Goal: Task Accomplishment & Management: Manage account settings

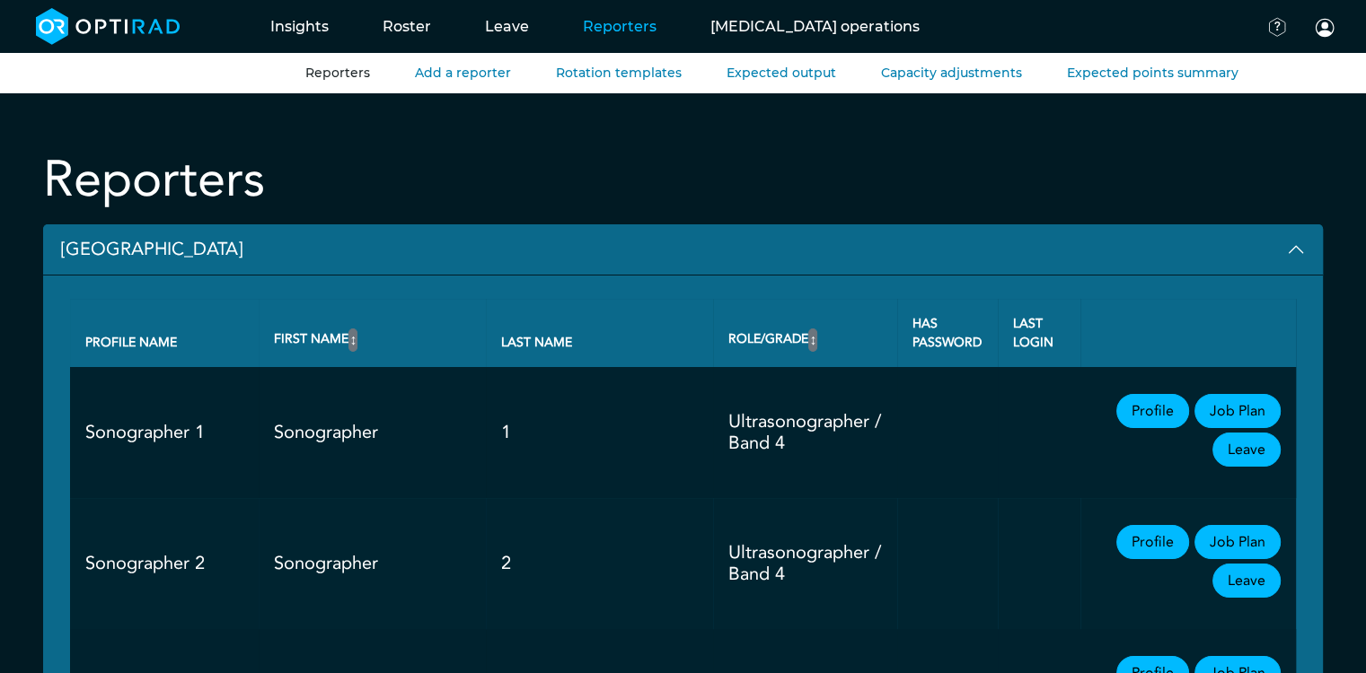
click at [198, 240] on button "[GEOGRAPHIC_DATA]" at bounding box center [682, 249] width 1279 height 51
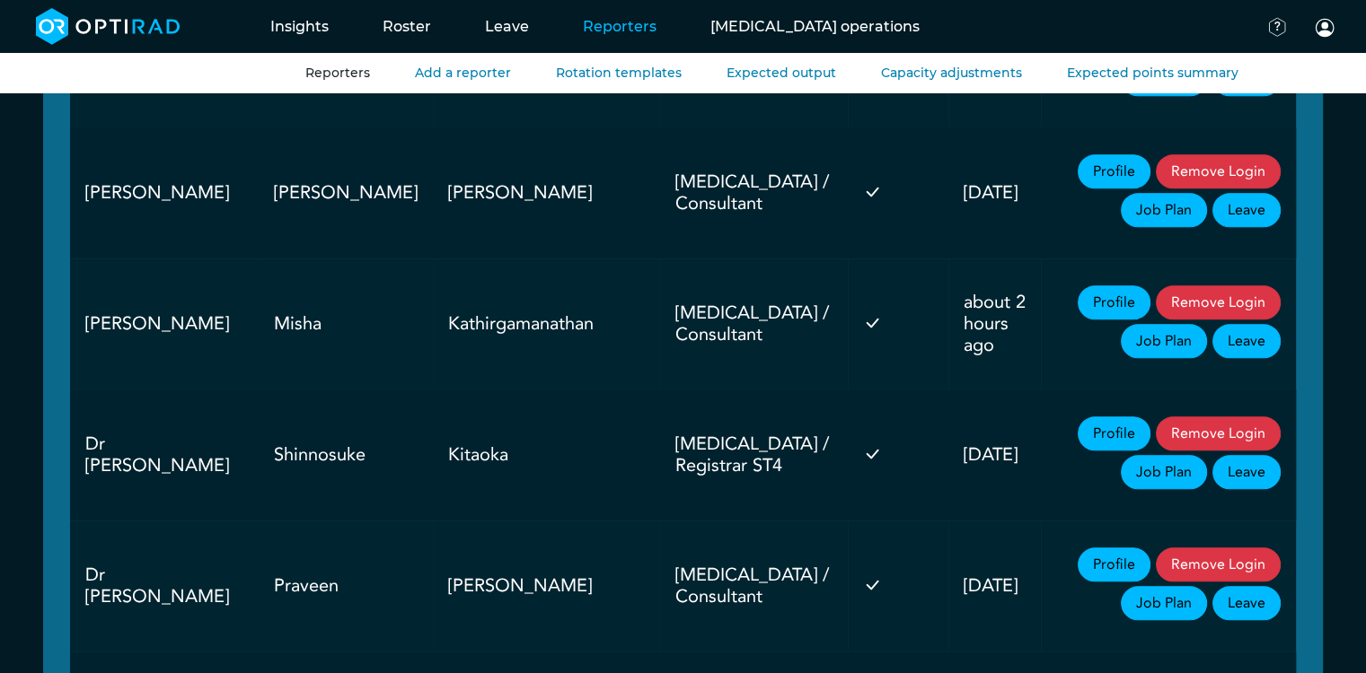
scroll to position [1587, 0]
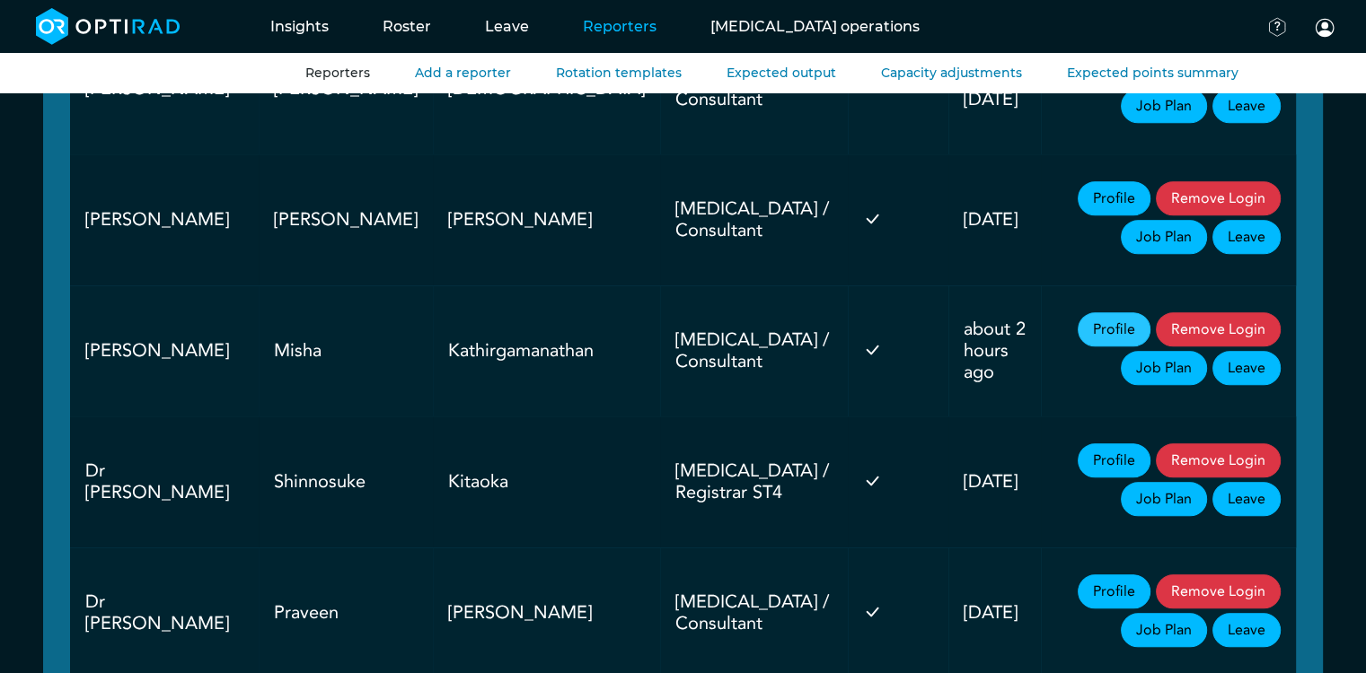
click at [1077, 321] on link "Profile" at bounding box center [1113, 329] width 73 height 34
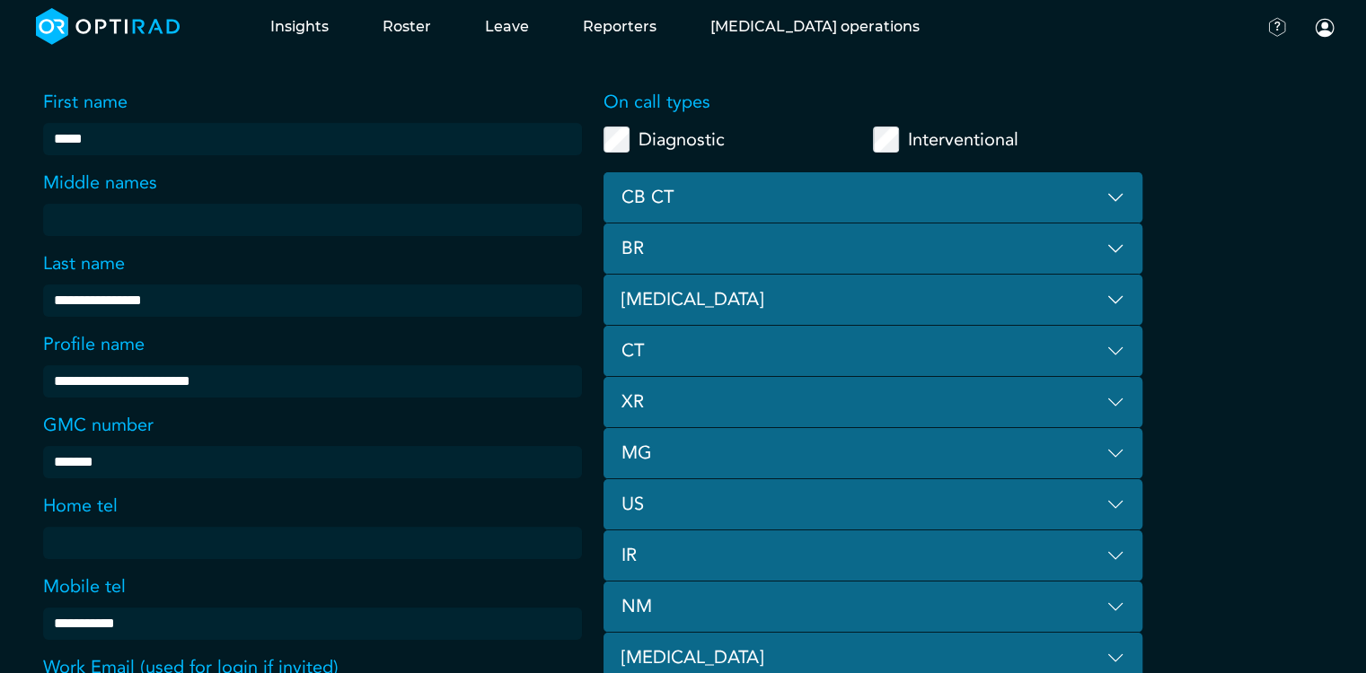
scroll to position [144, 0]
click at [1119, 303] on button "[MEDICAL_DATA]" at bounding box center [872, 299] width 539 height 51
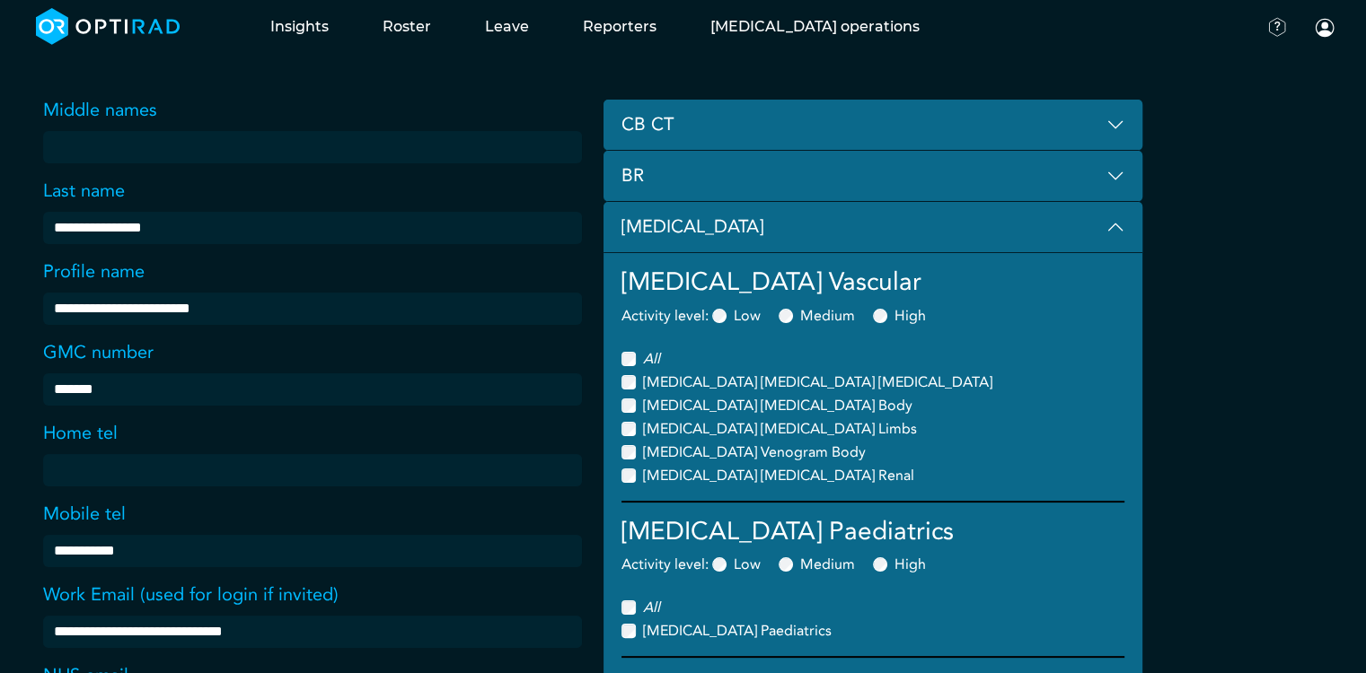
scroll to position [215, 0]
click at [1117, 229] on button "[MEDICAL_DATA]" at bounding box center [872, 228] width 539 height 51
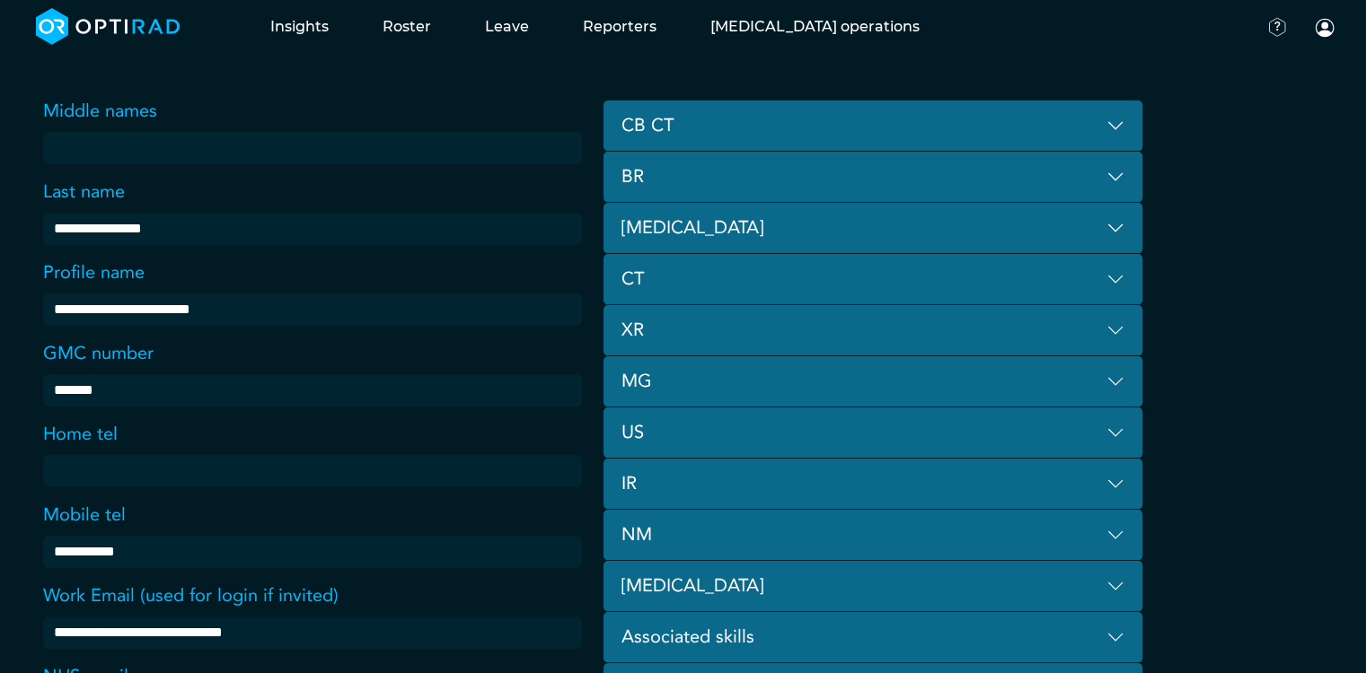
click at [1104, 526] on button "NM" at bounding box center [872, 535] width 539 height 51
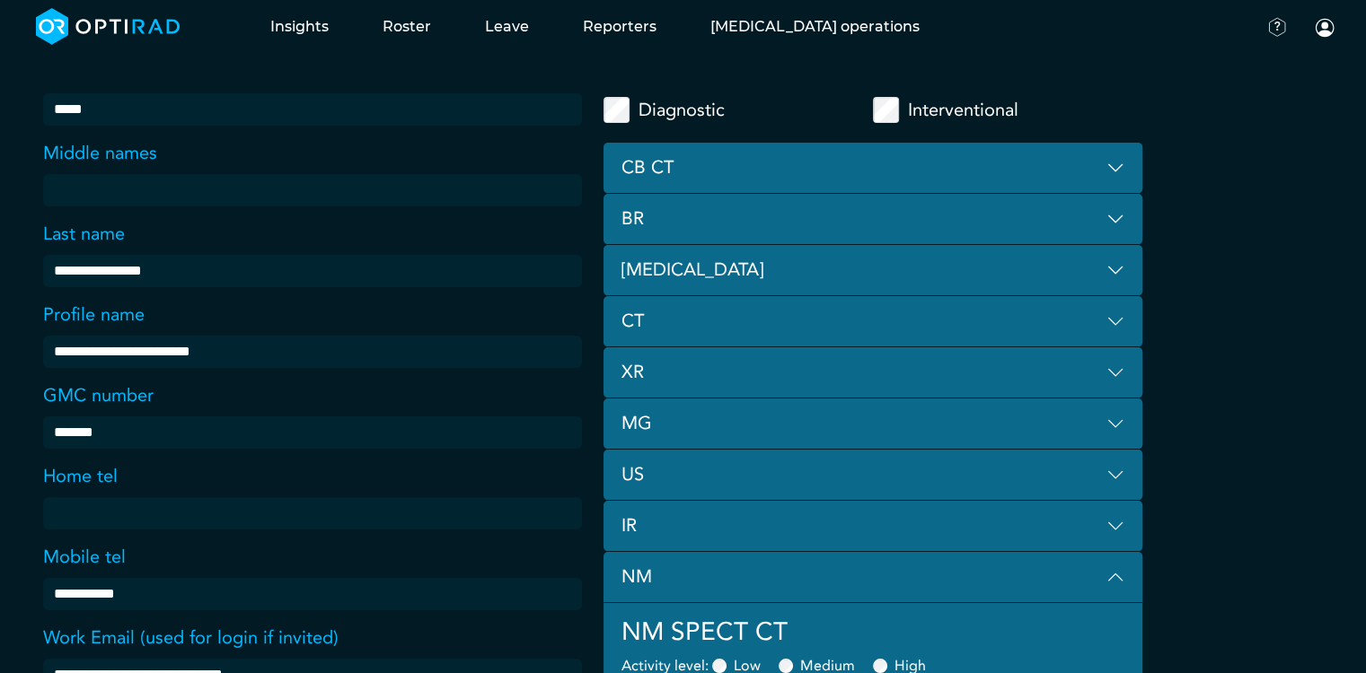
scroll to position [171, 0]
click at [880, 365] on button "XR" at bounding box center [872, 373] width 539 height 51
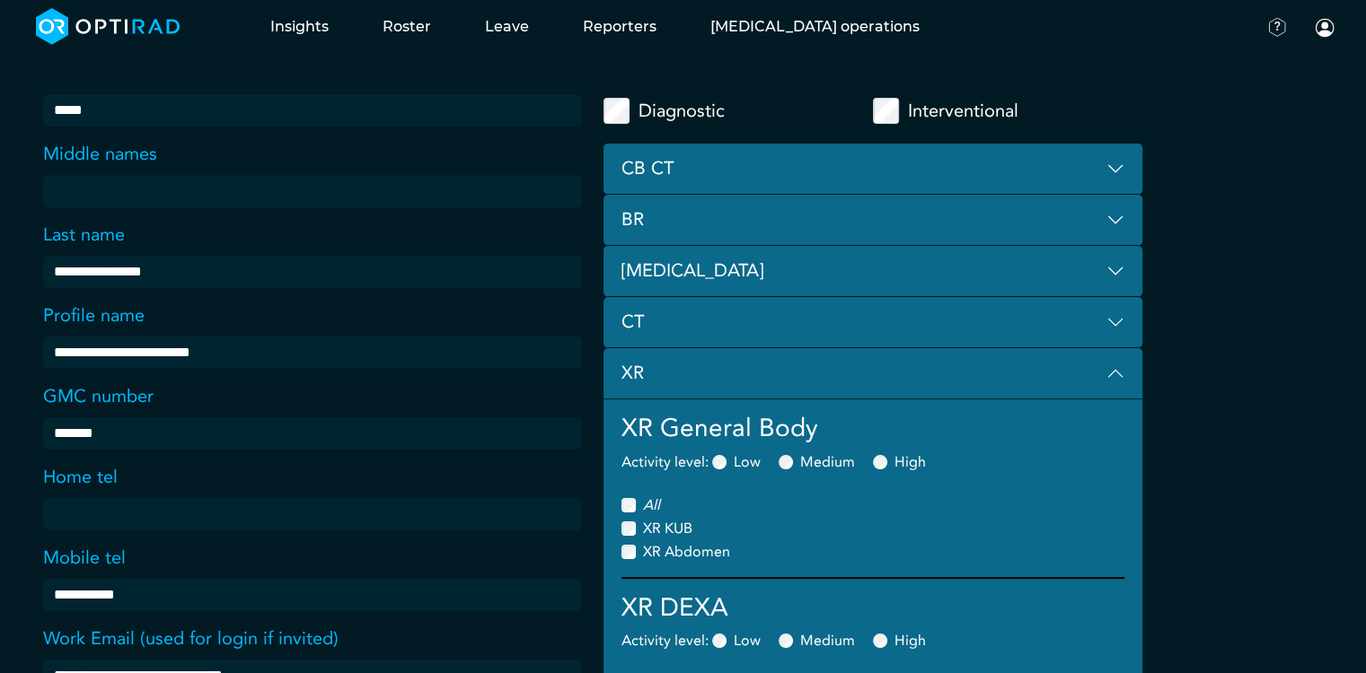
click at [880, 365] on button "XR" at bounding box center [872, 373] width 539 height 51
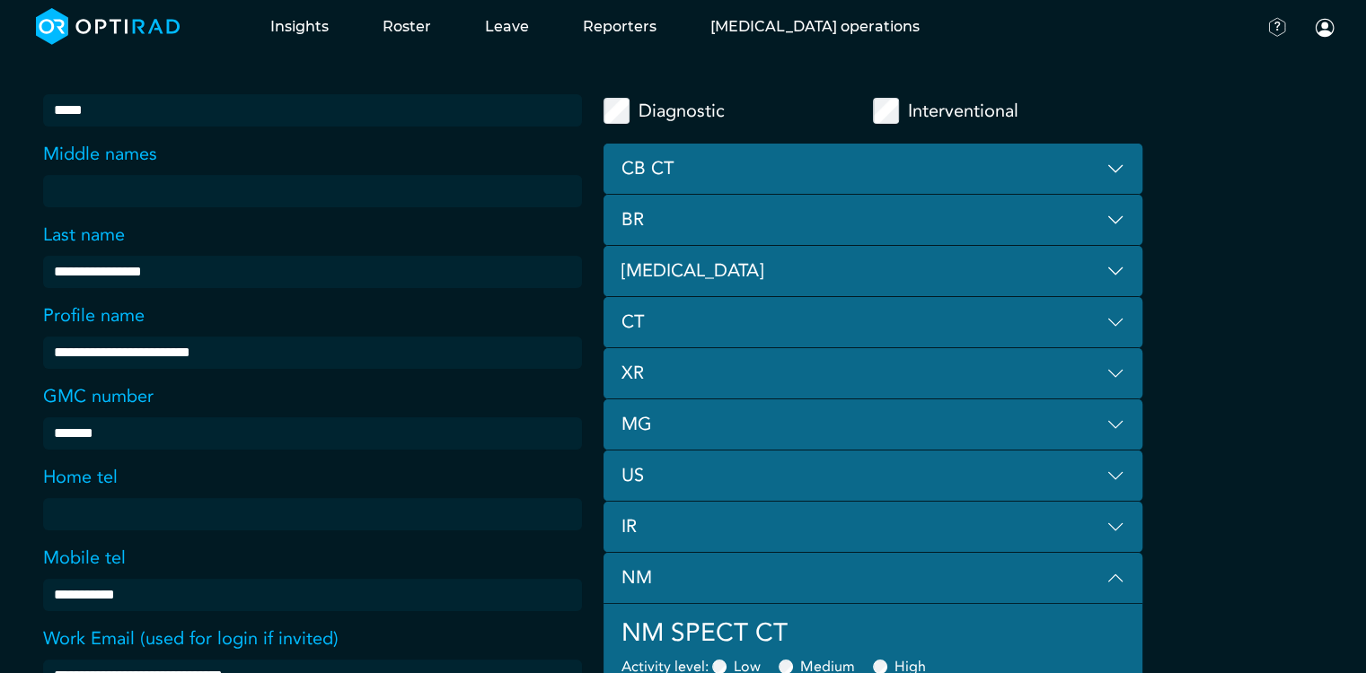
click at [863, 435] on button "MG" at bounding box center [872, 425] width 539 height 51
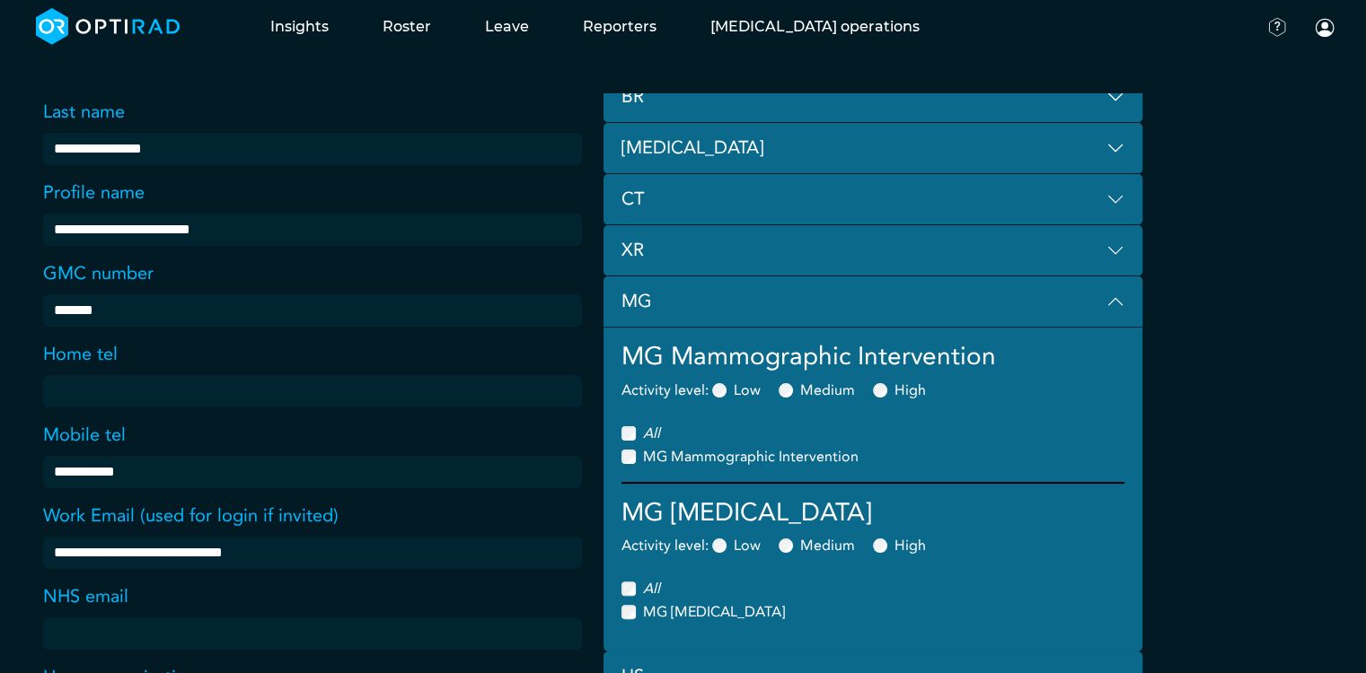
scroll to position [291, 0]
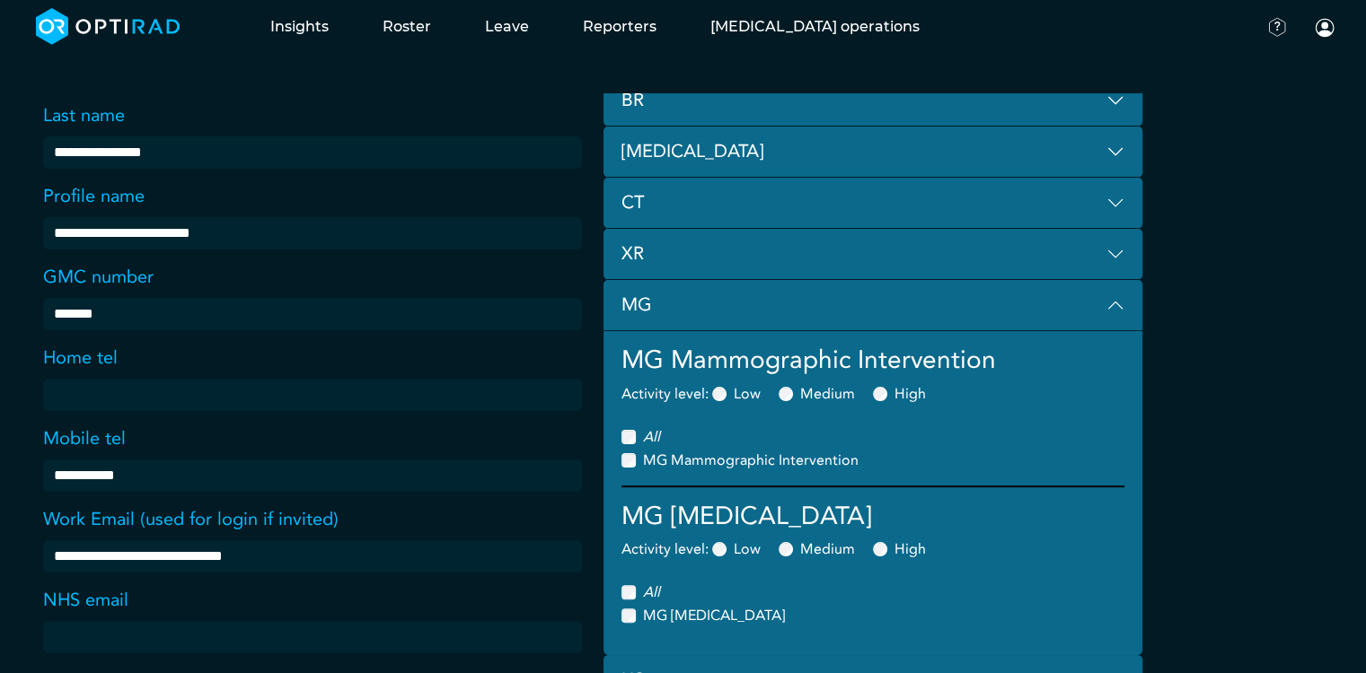
click at [739, 309] on button "MG" at bounding box center [872, 305] width 539 height 51
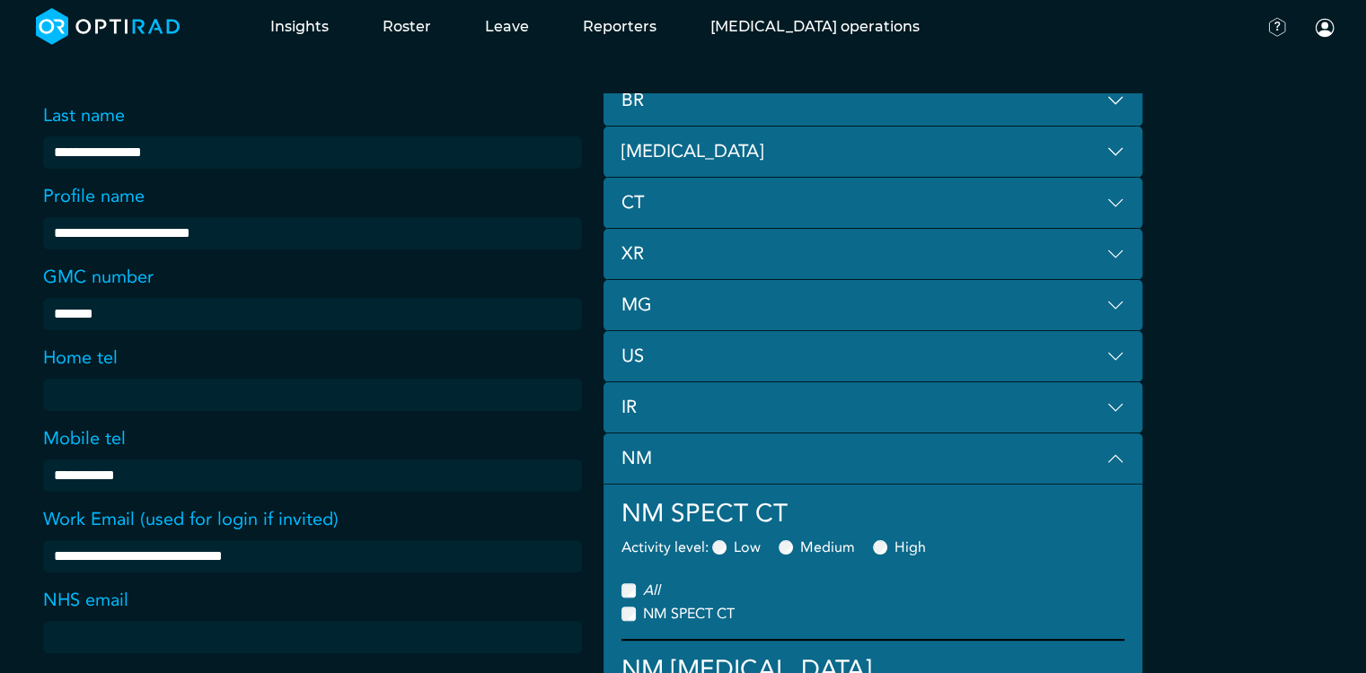
click at [743, 344] on button "US" at bounding box center [872, 356] width 539 height 51
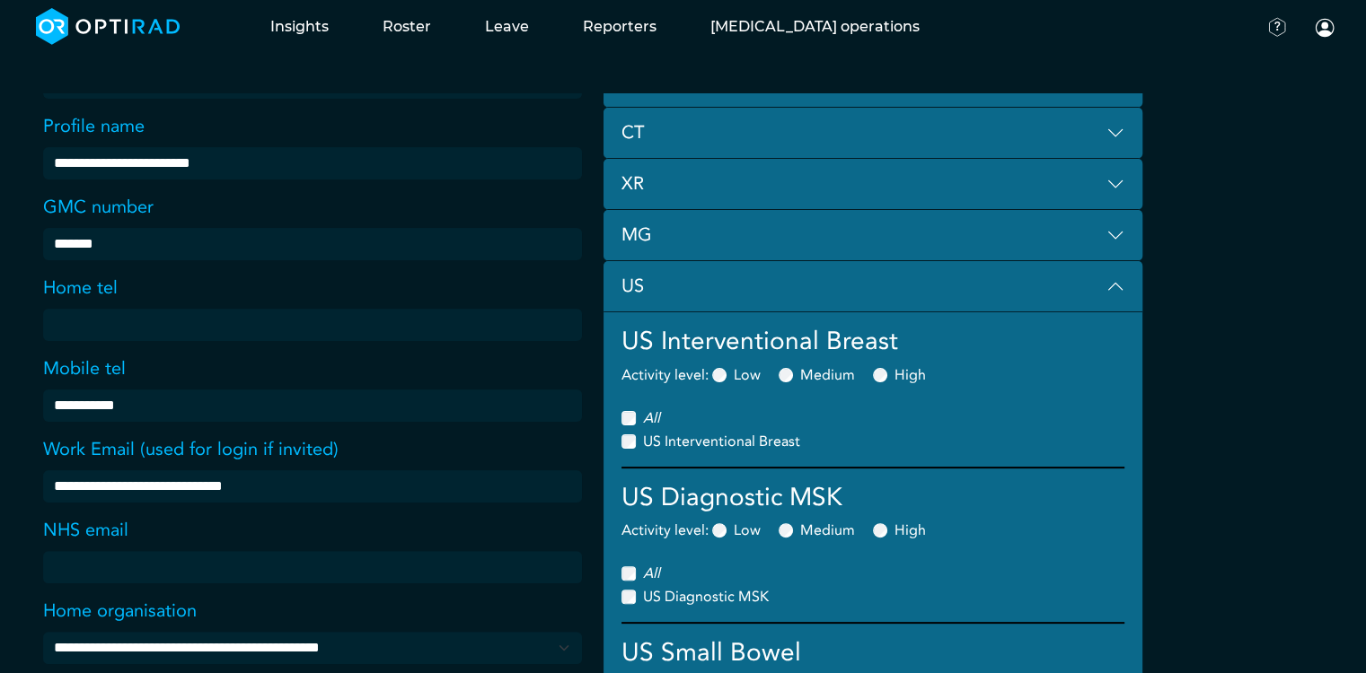
scroll to position [359, 0]
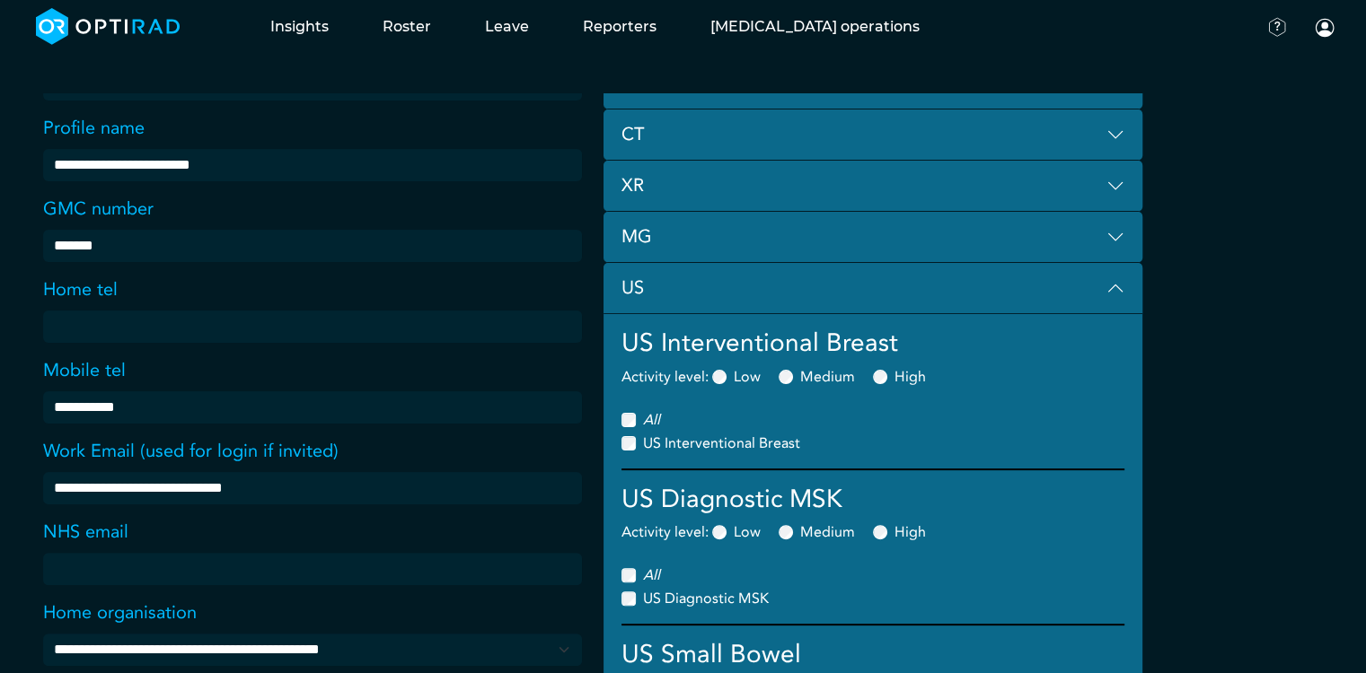
click at [733, 289] on button "US" at bounding box center [872, 288] width 539 height 51
